Goal: Information Seeking & Learning: Check status

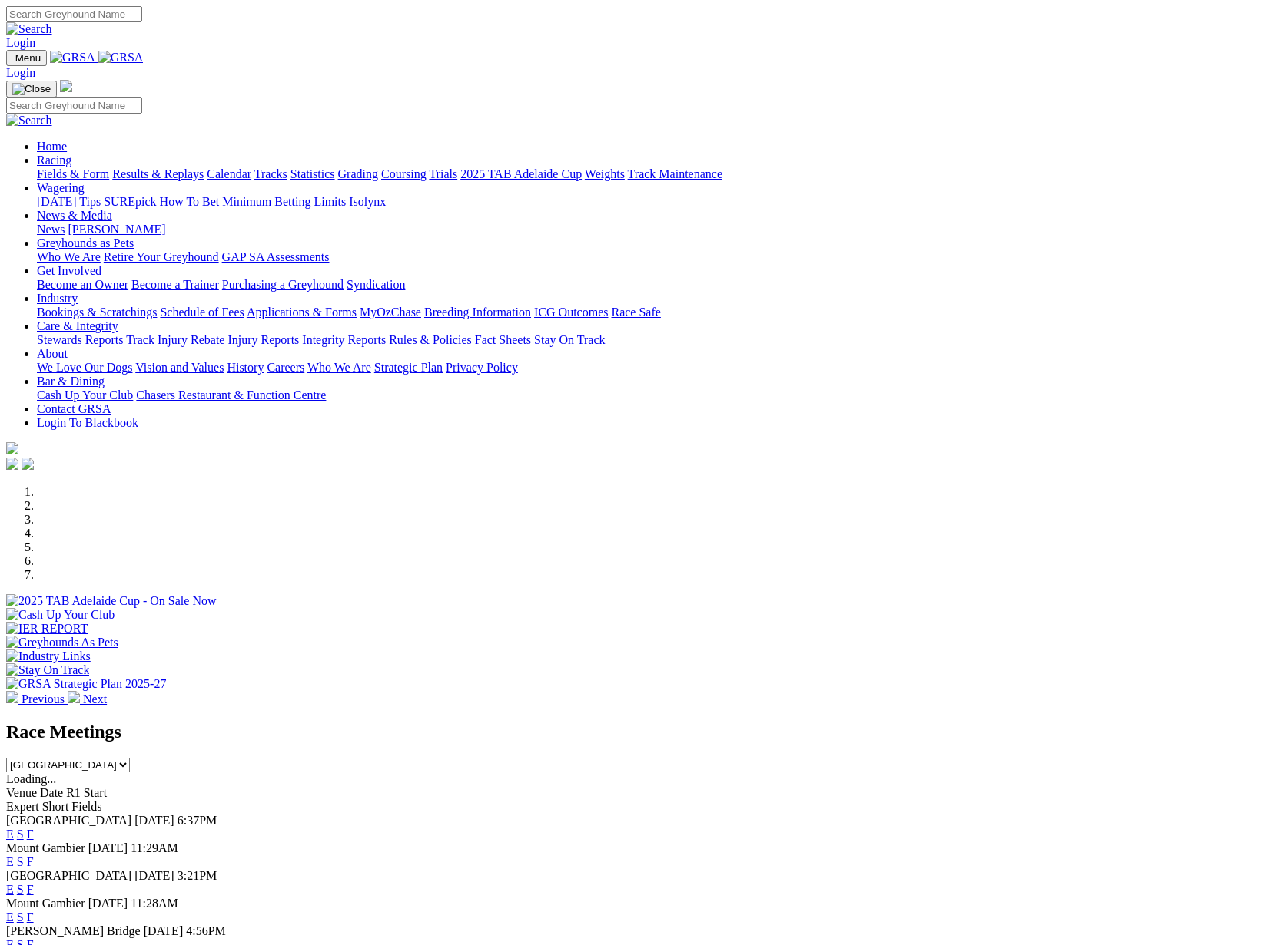
click at [335, 168] on link "Statistics" at bounding box center [312, 174] width 44 height 13
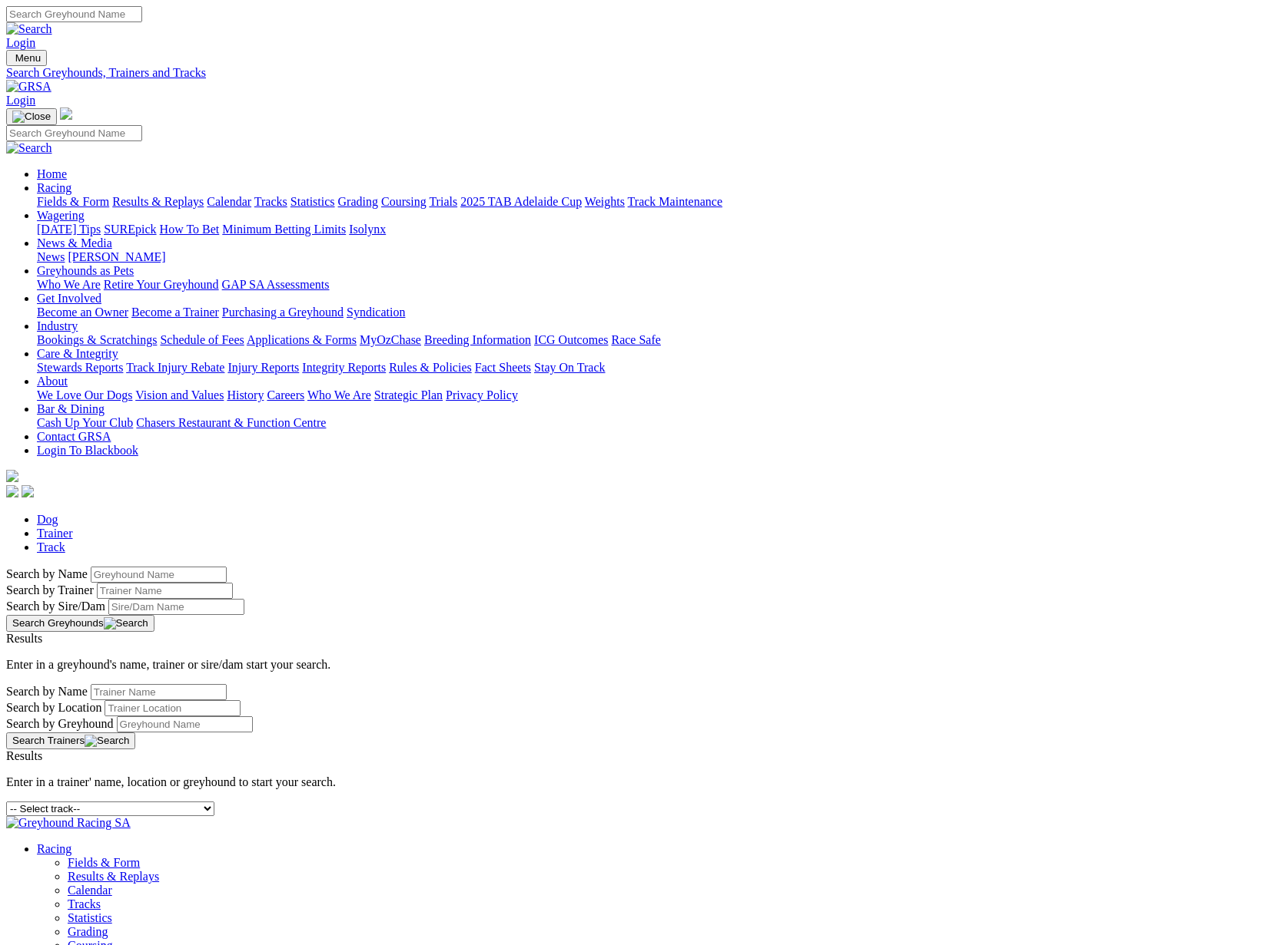
click at [226, 567] on input "Search by Greyhound name" at bounding box center [158, 575] width 136 height 16
type input "luka"
drag, startPoint x: 194, startPoint y: 259, endPoint x: 278, endPoint y: 253, distance: 84.2
click at [226, 567] on input "luka" at bounding box center [158, 575] width 136 height 16
drag, startPoint x: 277, startPoint y: 254, endPoint x: 59, endPoint y: 259, distance: 218.1
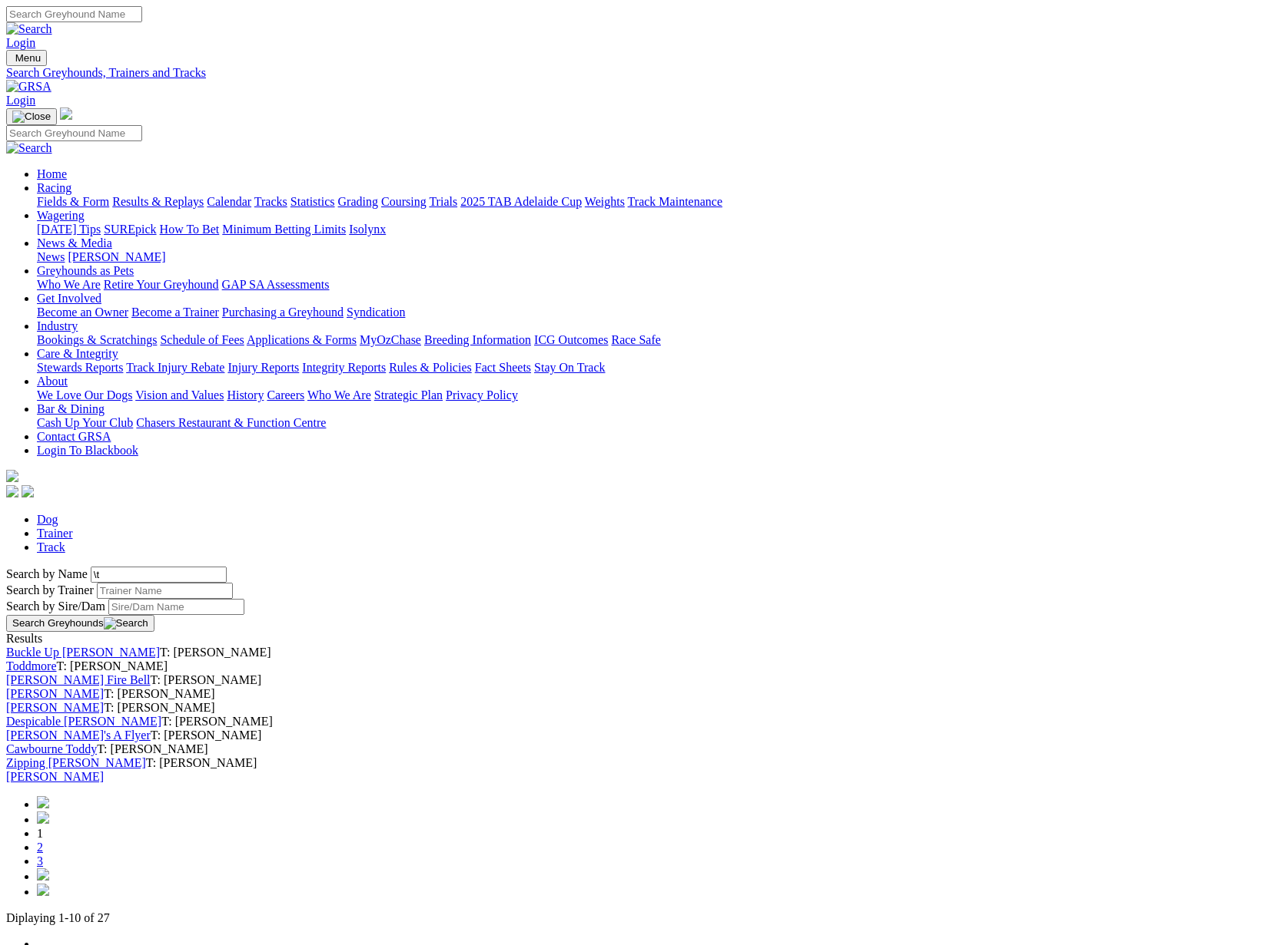
type input "\"
type input "r"
type input "todd"
click at [154, 615] on button "Search Greyhounds" at bounding box center [80, 623] width 148 height 17
click at [189, 195] on link "Results & Replays" at bounding box center [157, 201] width 91 height 13
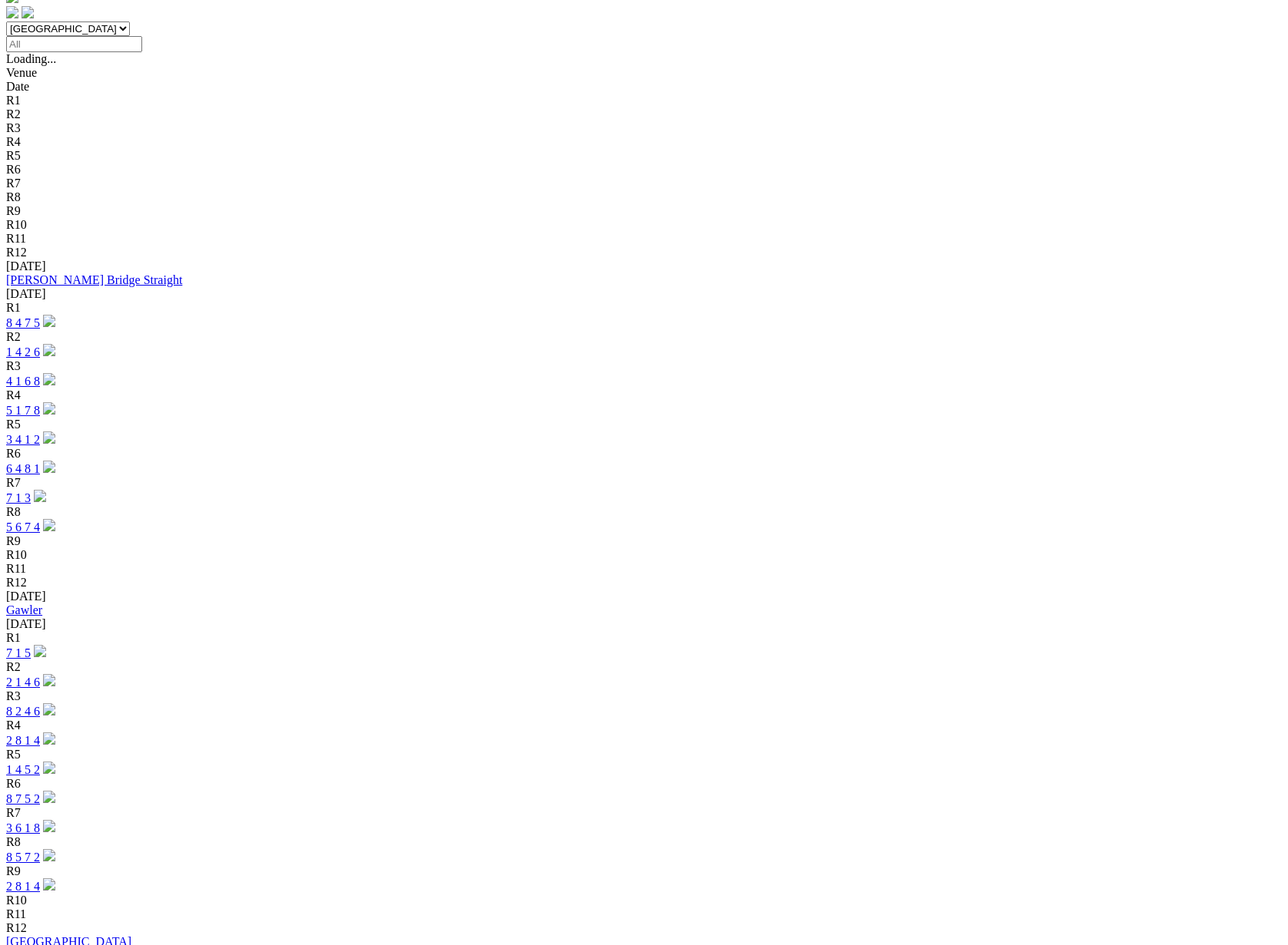
scroll to position [476, 0]
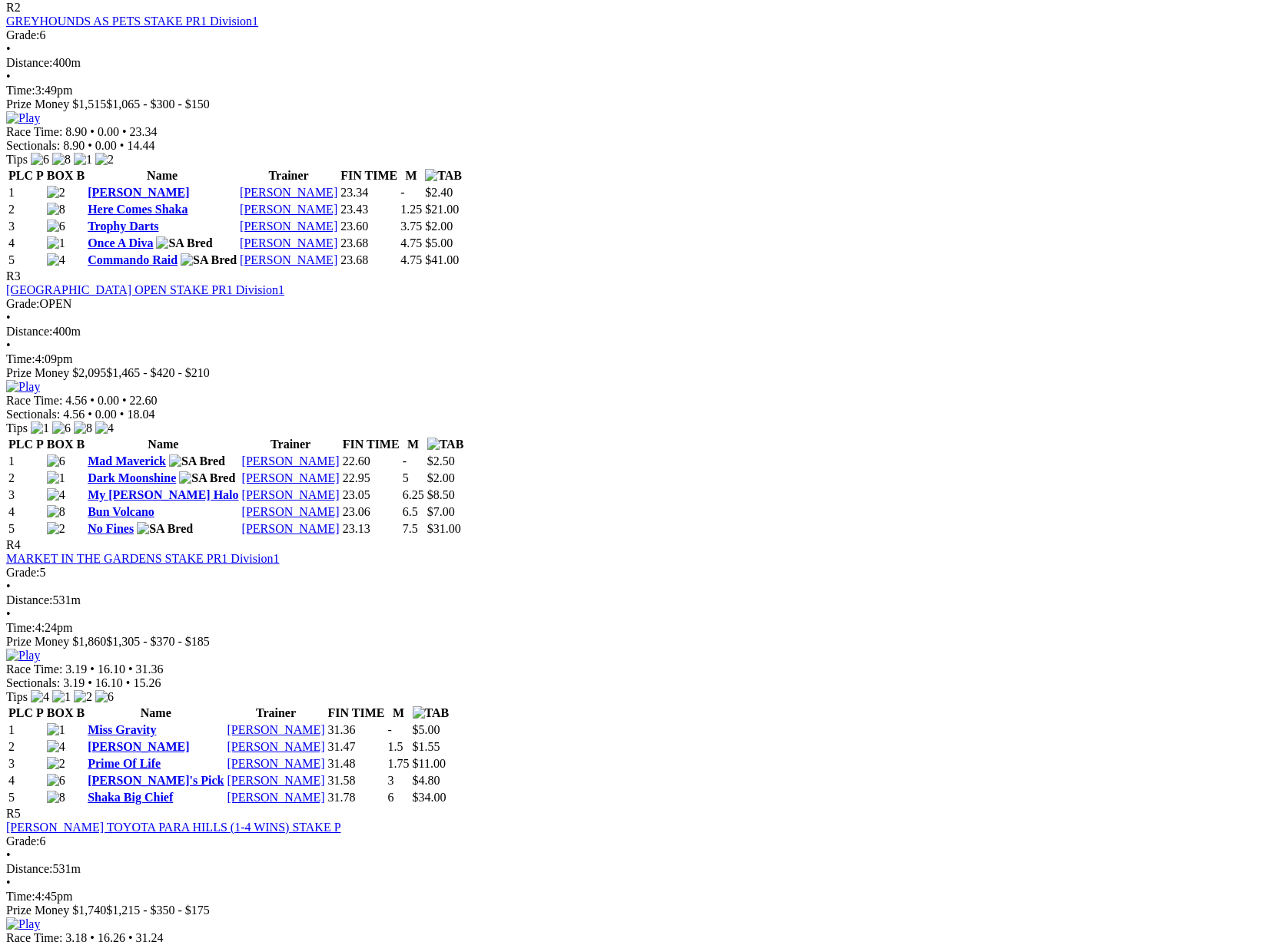
scroll to position [1025, 0]
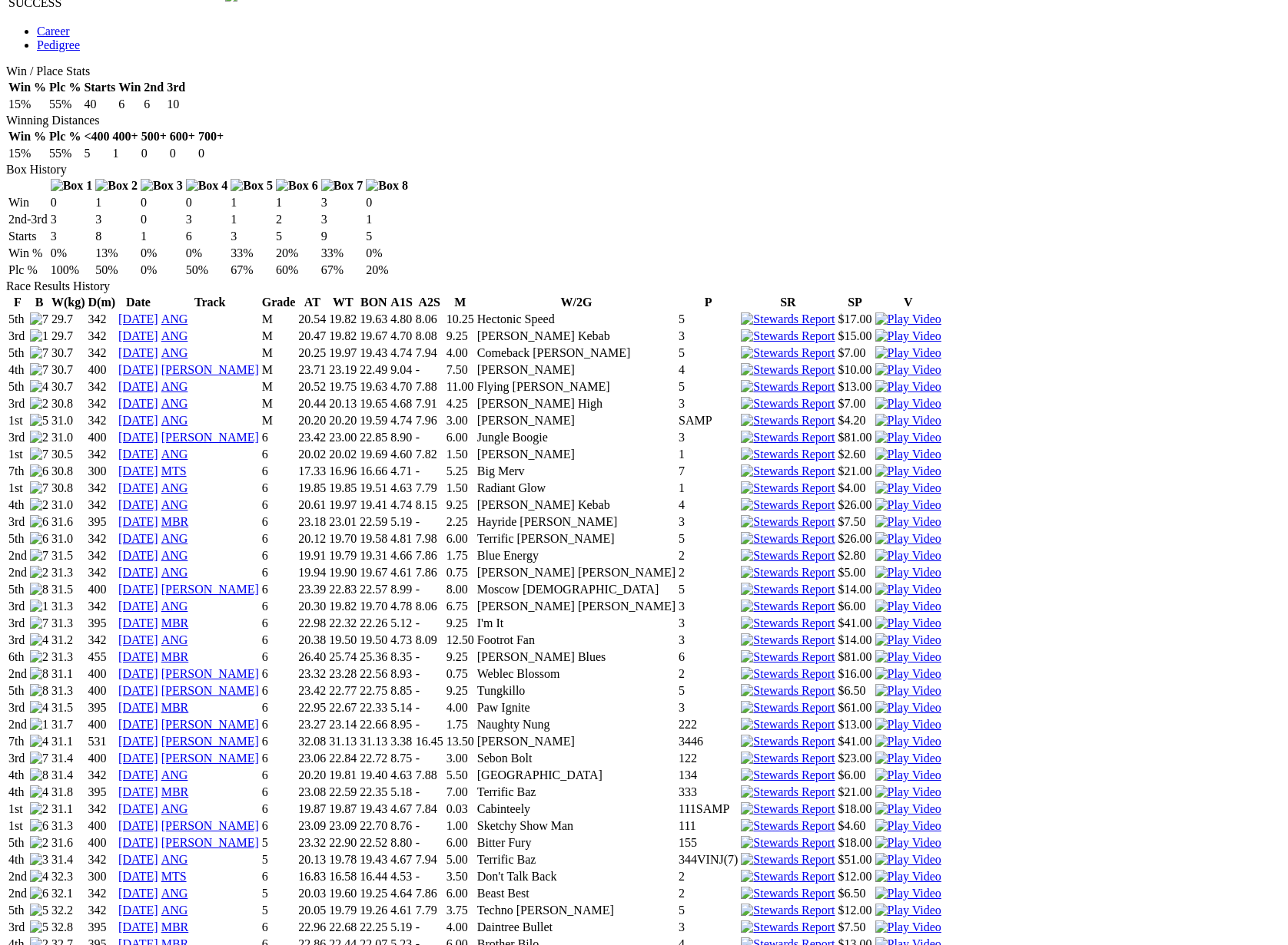
scroll to position [1123, 0]
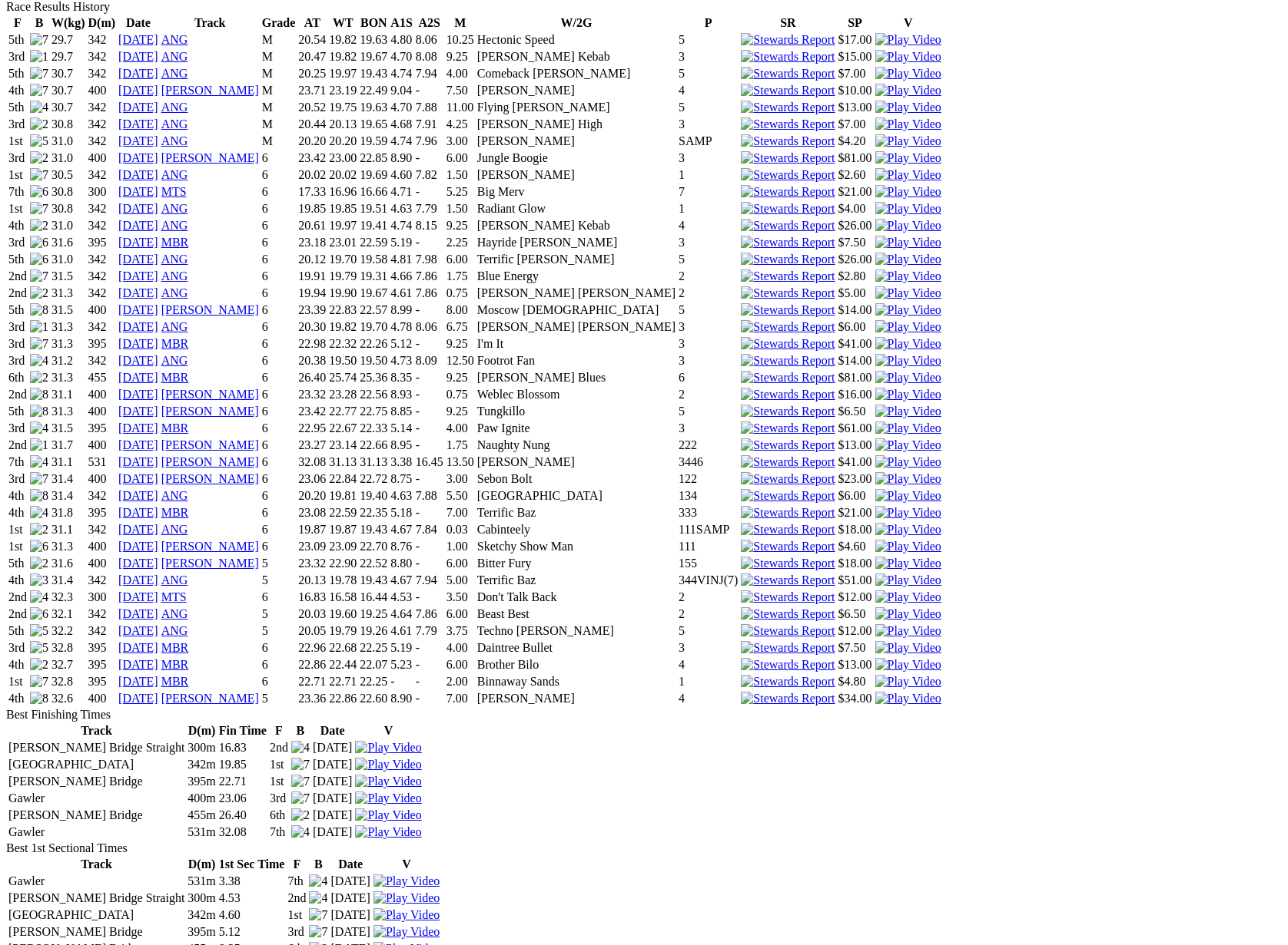
click at [158, 675] on link "10 Aug 25" at bounding box center [138, 681] width 40 height 13
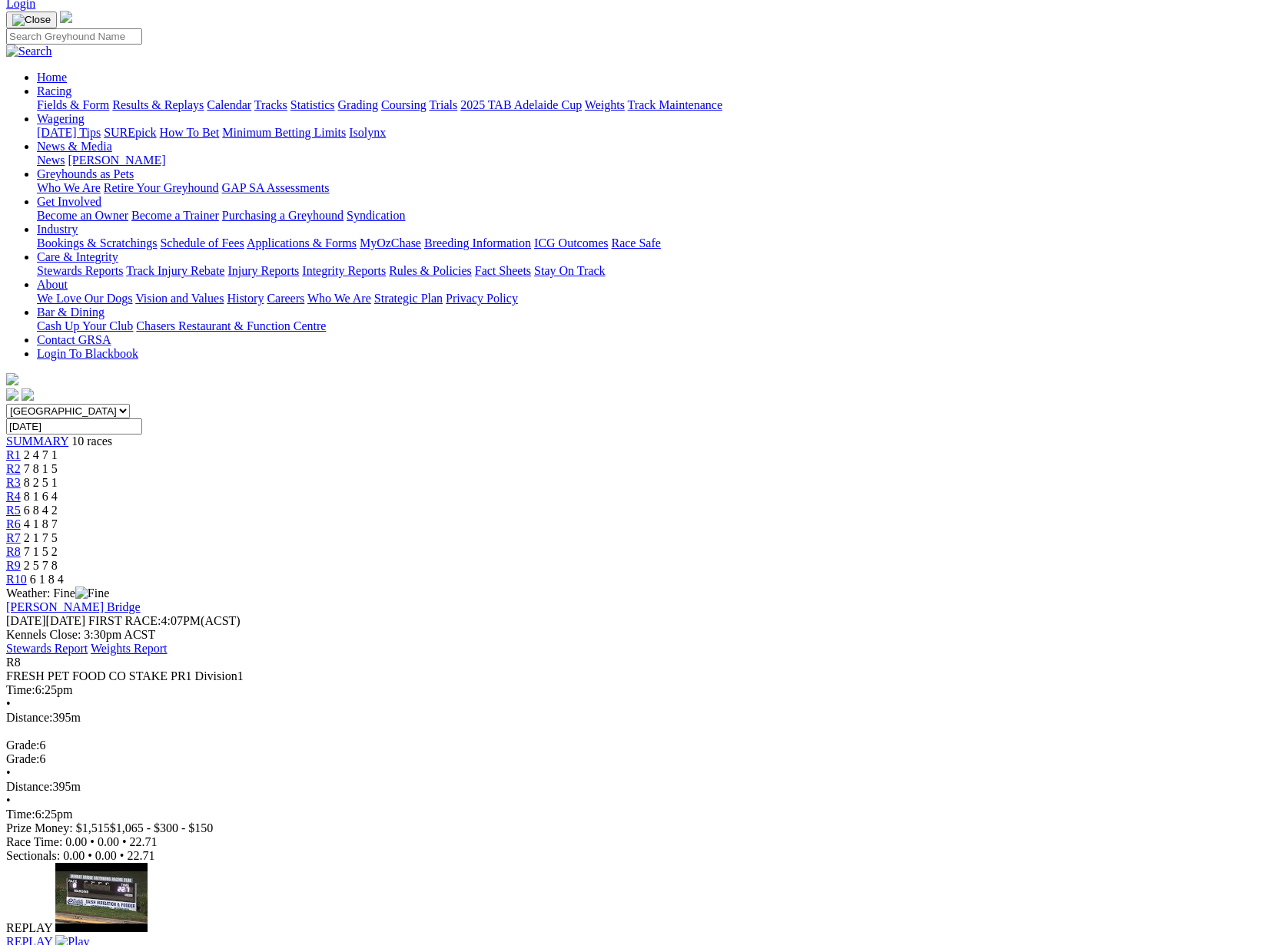
scroll to position [101, 0]
